Goal: Navigation & Orientation: Find specific page/section

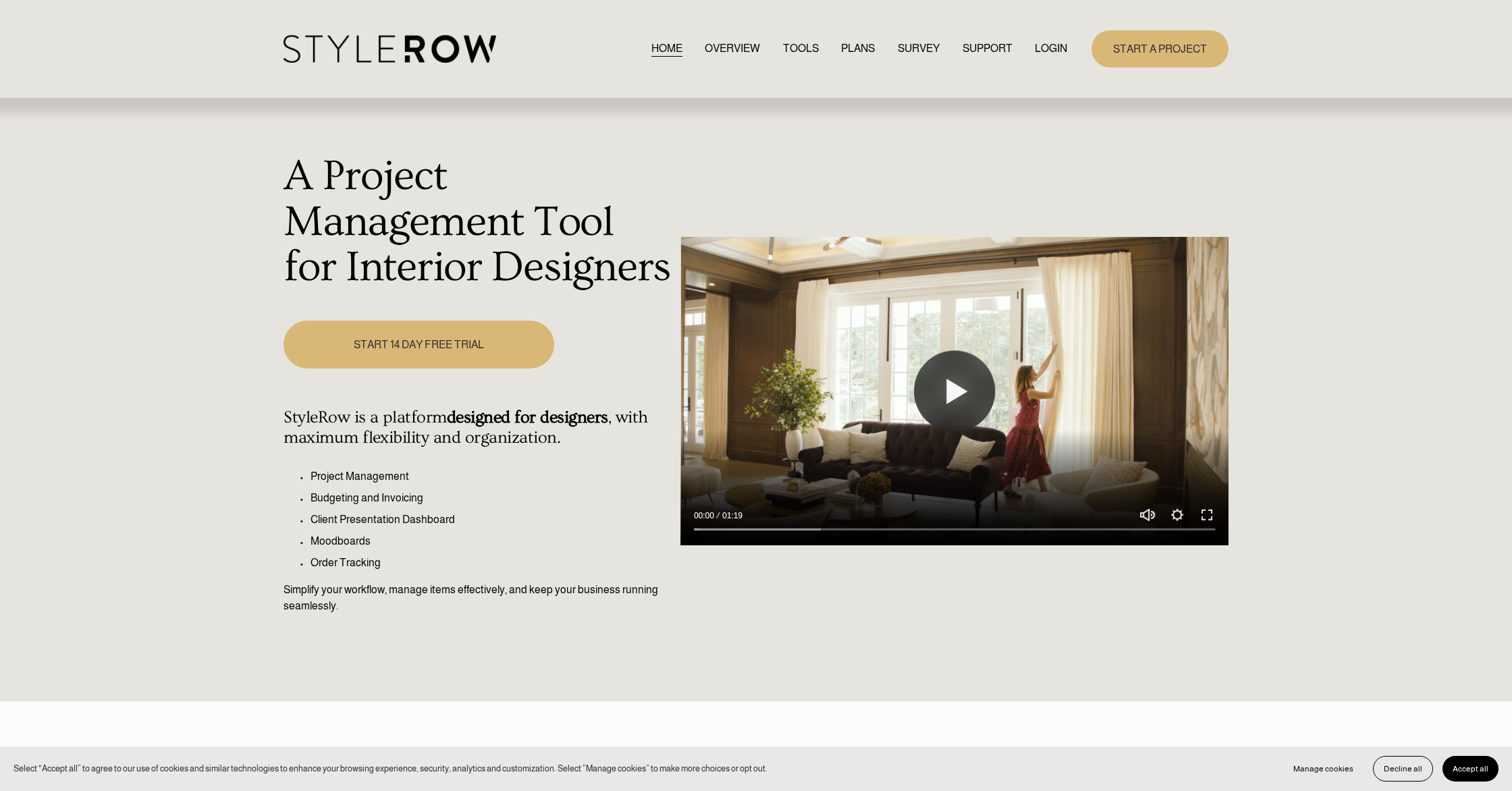
click at [1047, 50] on link "LOGIN" at bounding box center [1051, 49] width 32 height 18
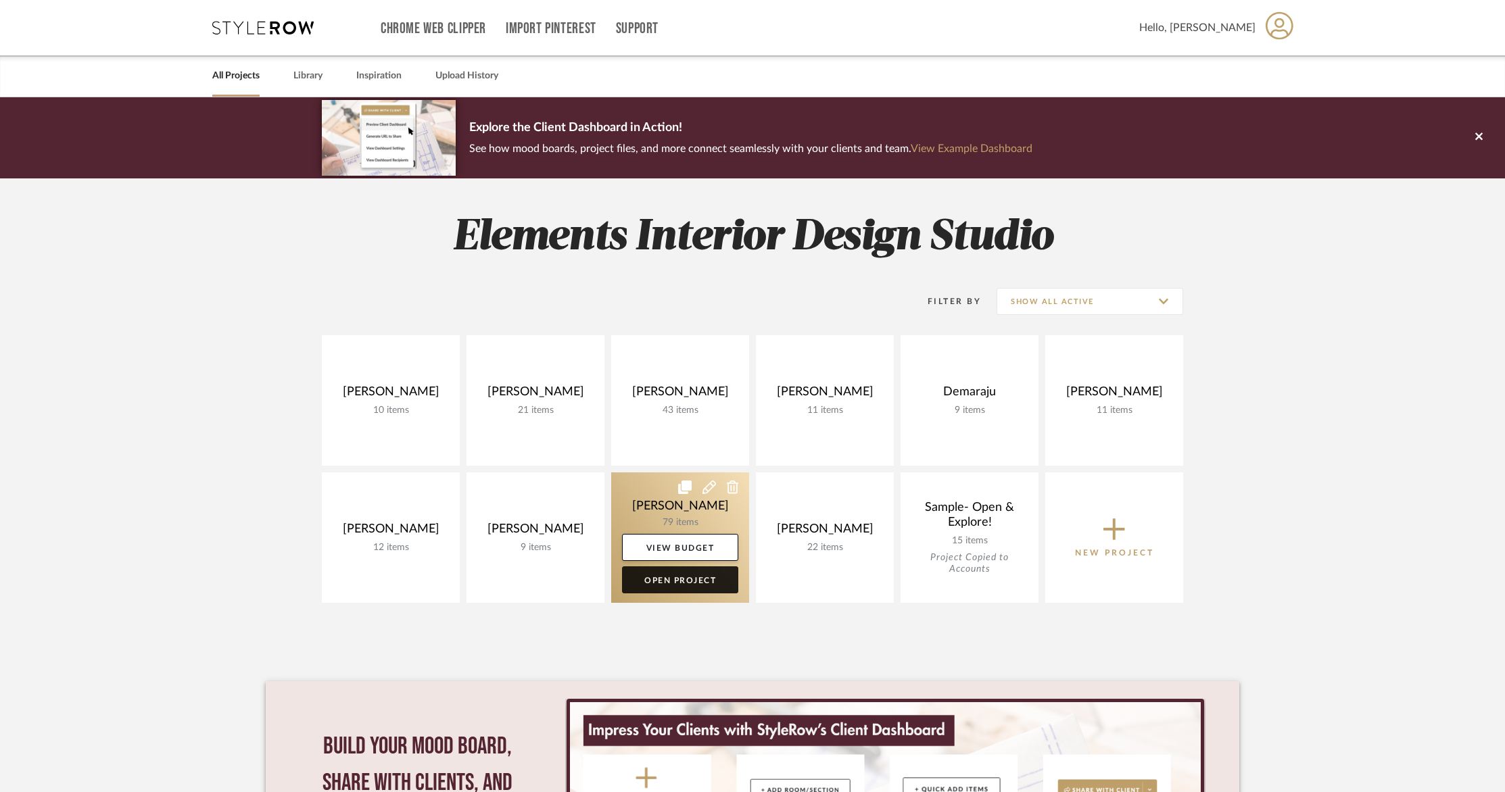
click at [677, 577] on link "Open Project" at bounding box center [680, 579] width 116 height 27
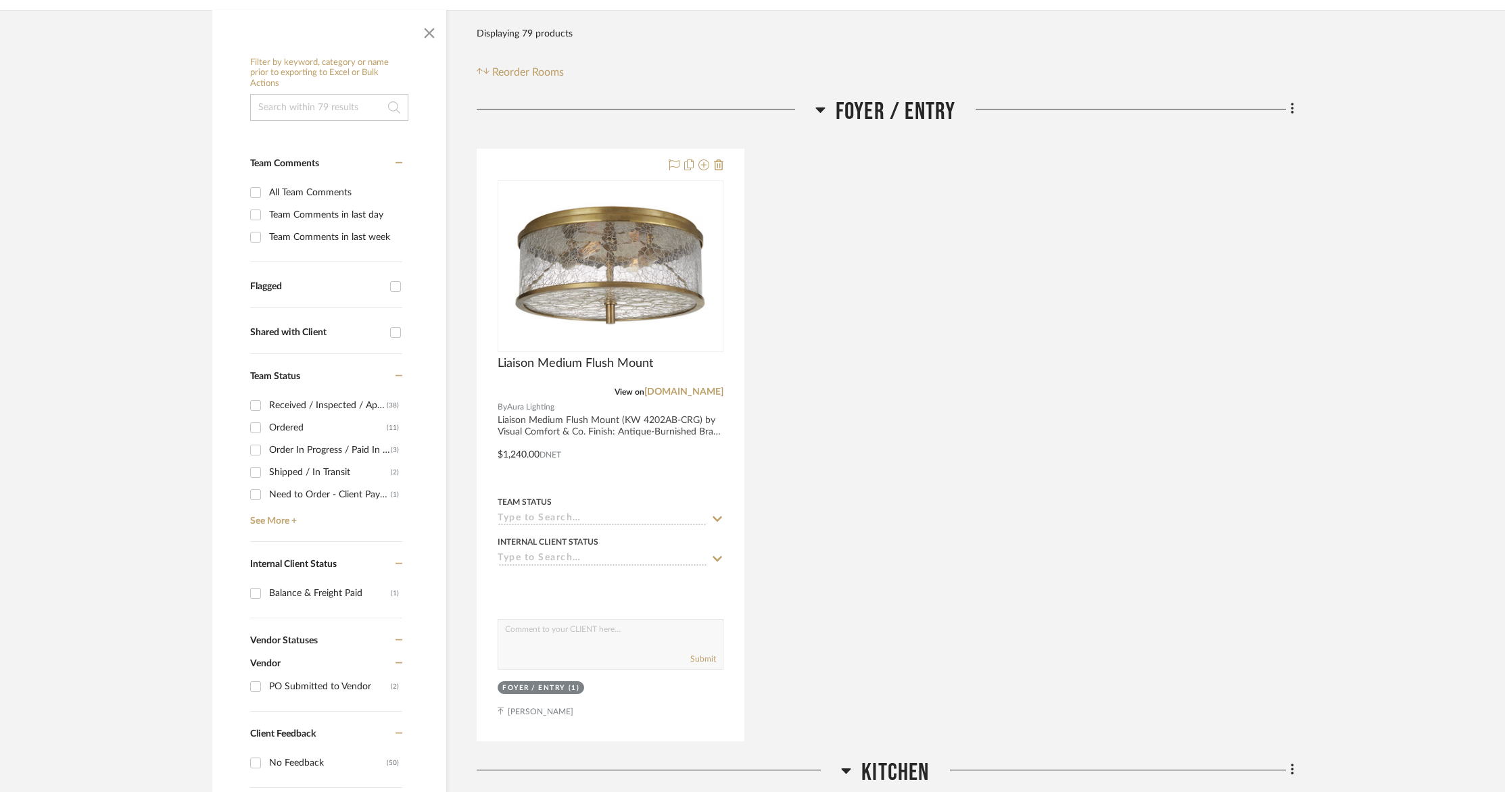
scroll to position [270, 0]
